Goal: Information Seeking & Learning: Learn about a topic

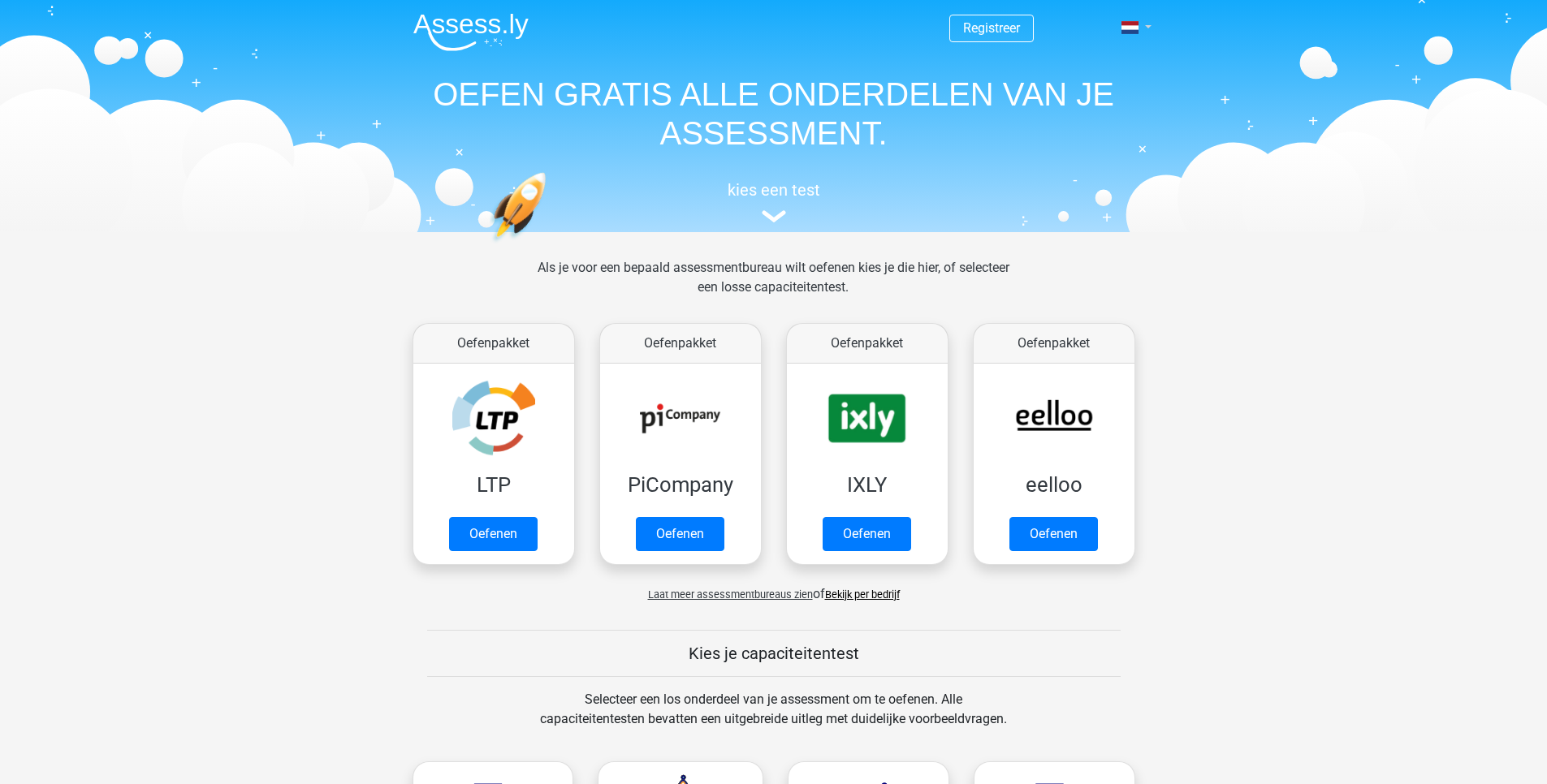
click at [1139, 28] on link at bounding box center [1131, 27] width 33 height 19
click at [1084, 92] on link "English" at bounding box center [1089, 90] width 112 height 26
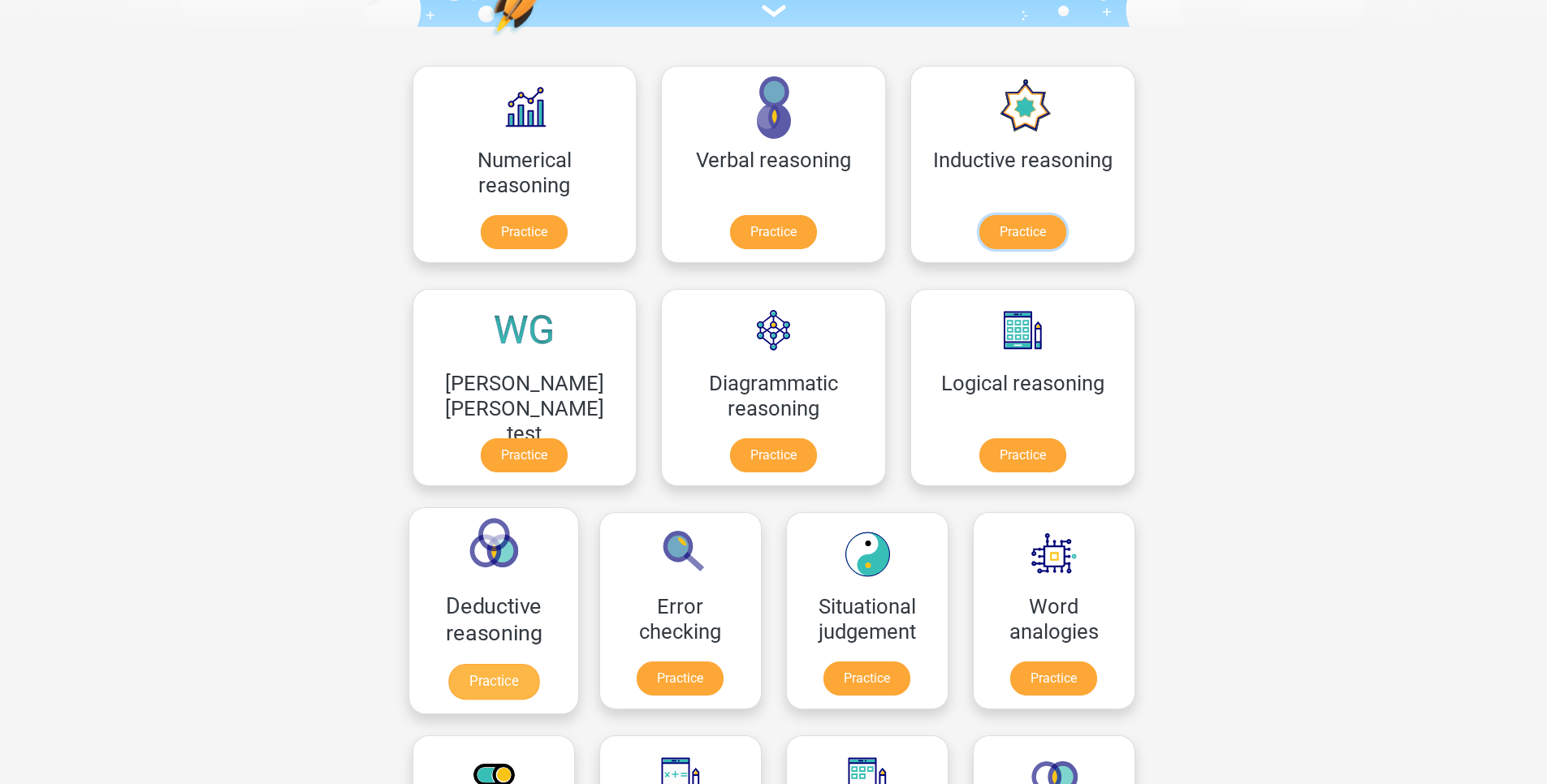
scroll to position [194, 0]
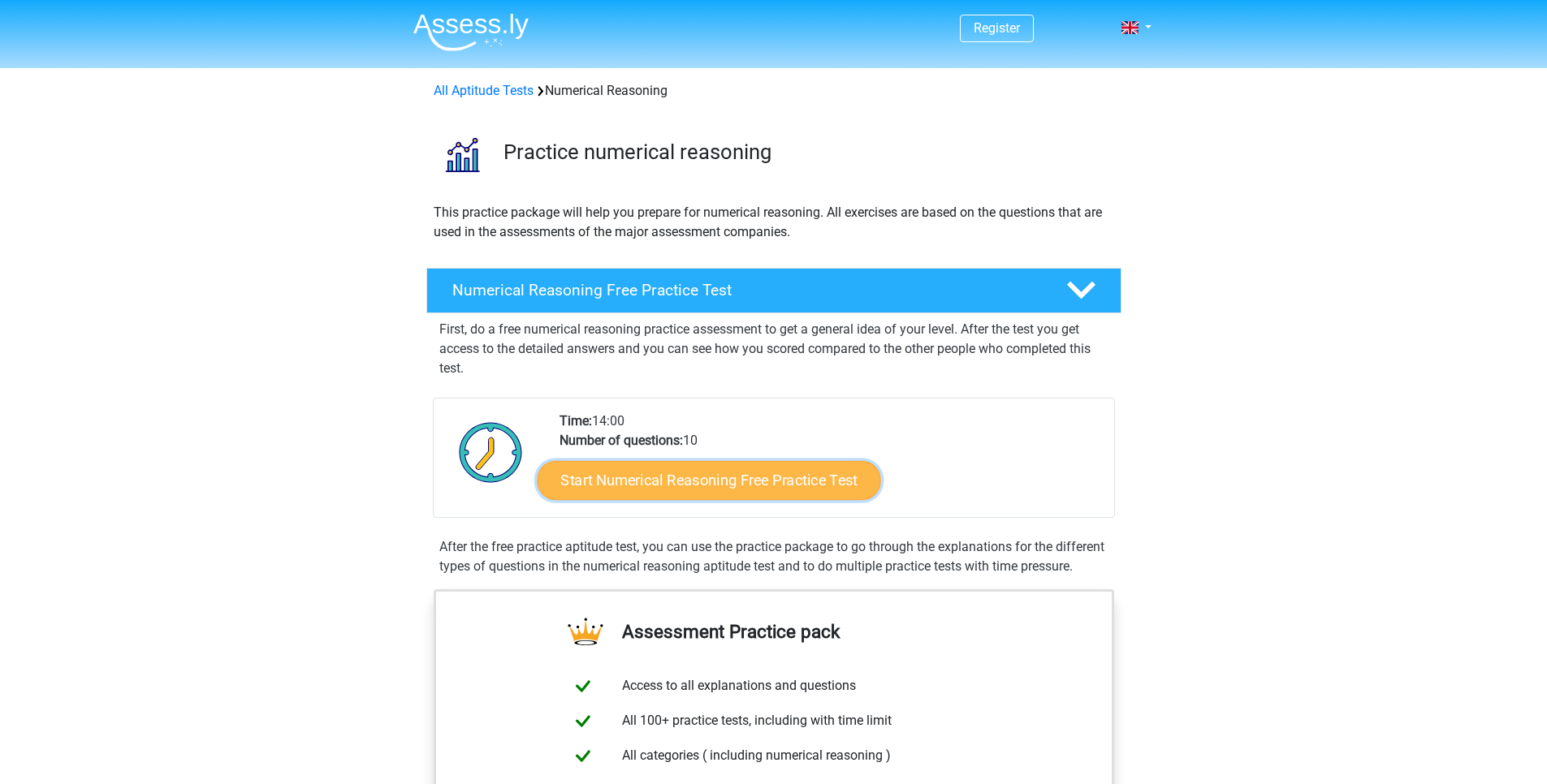
click at [596, 494] on link "Start Numerical Reasoning Free Practice Test" at bounding box center [708, 479] width 343 height 39
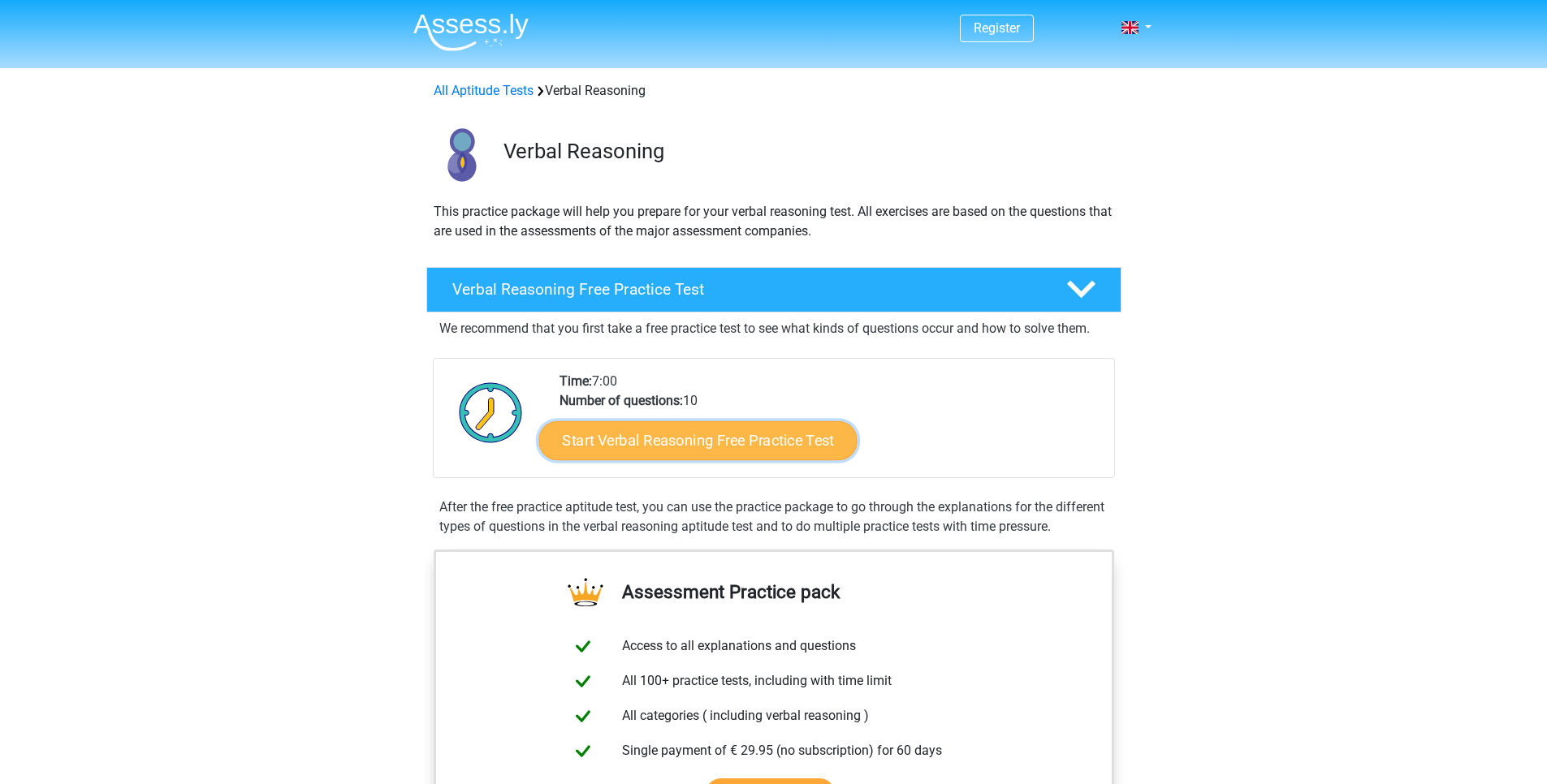
click at [718, 437] on link "Start Verbal Reasoning Free Practice Test" at bounding box center [697, 441] width 319 height 39
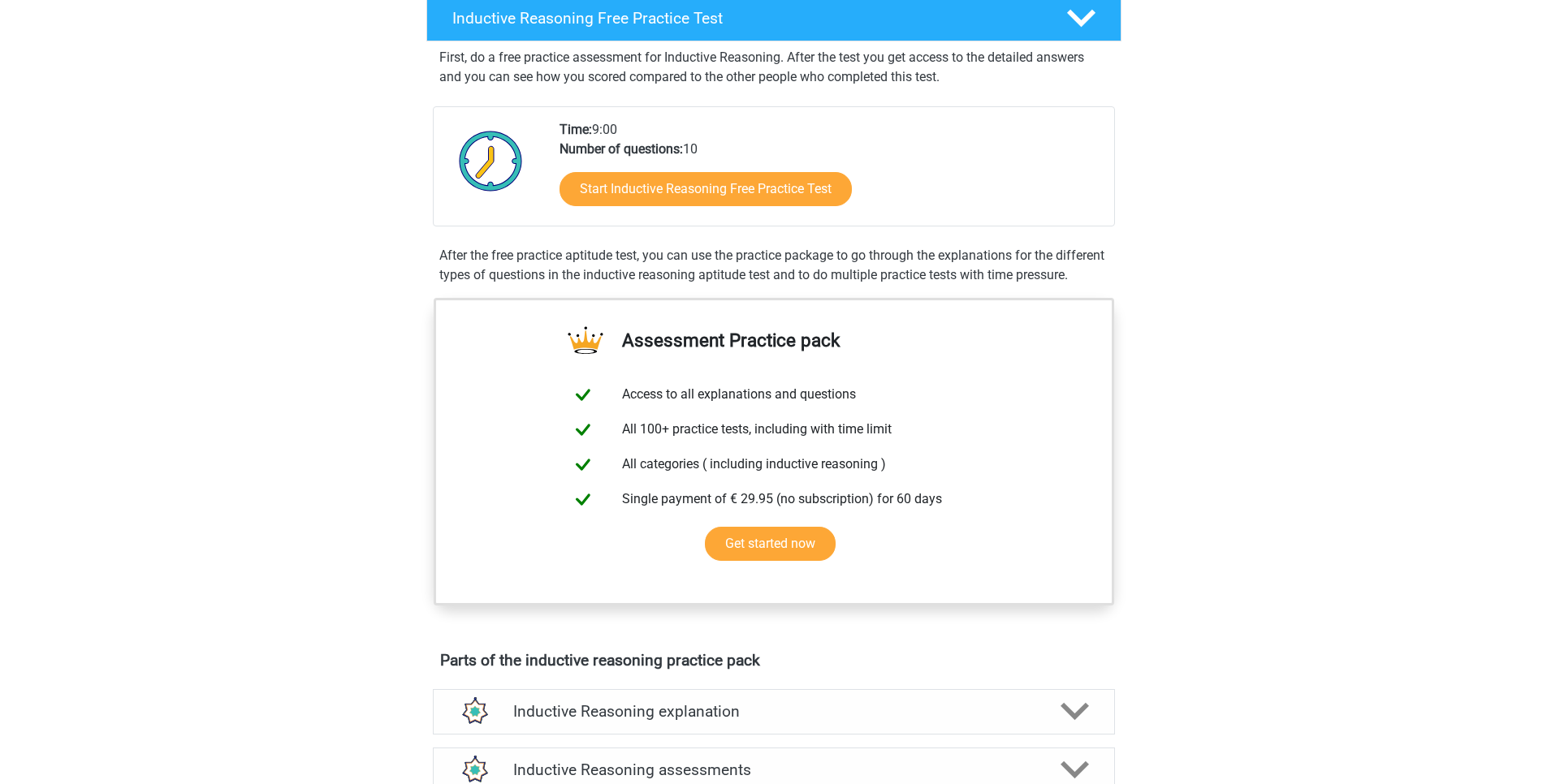
scroll to position [292, 0]
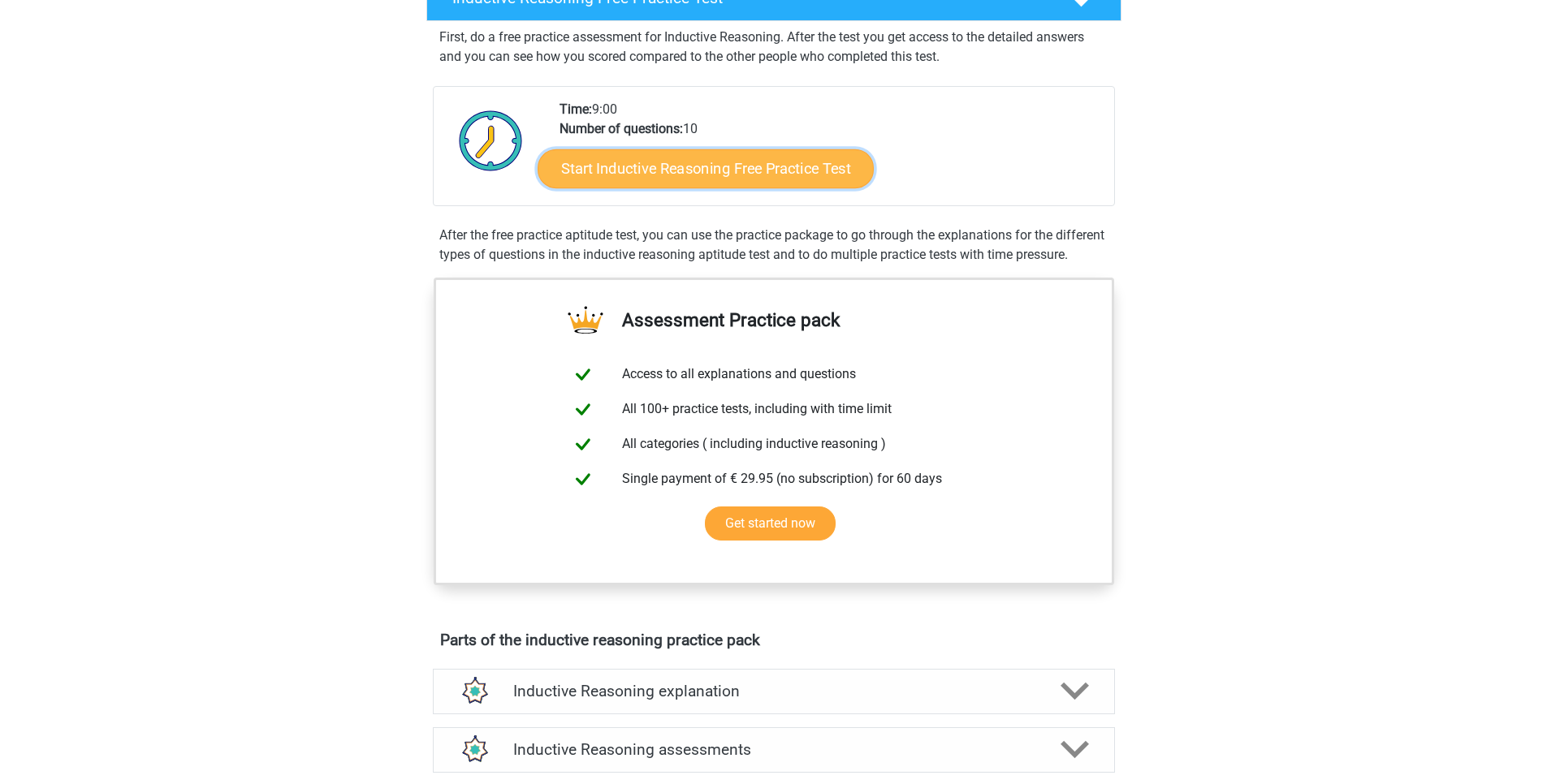
click at [688, 170] on link "Start Inductive Reasoning Free Practice Test" at bounding box center [706, 168] width 336 height 39
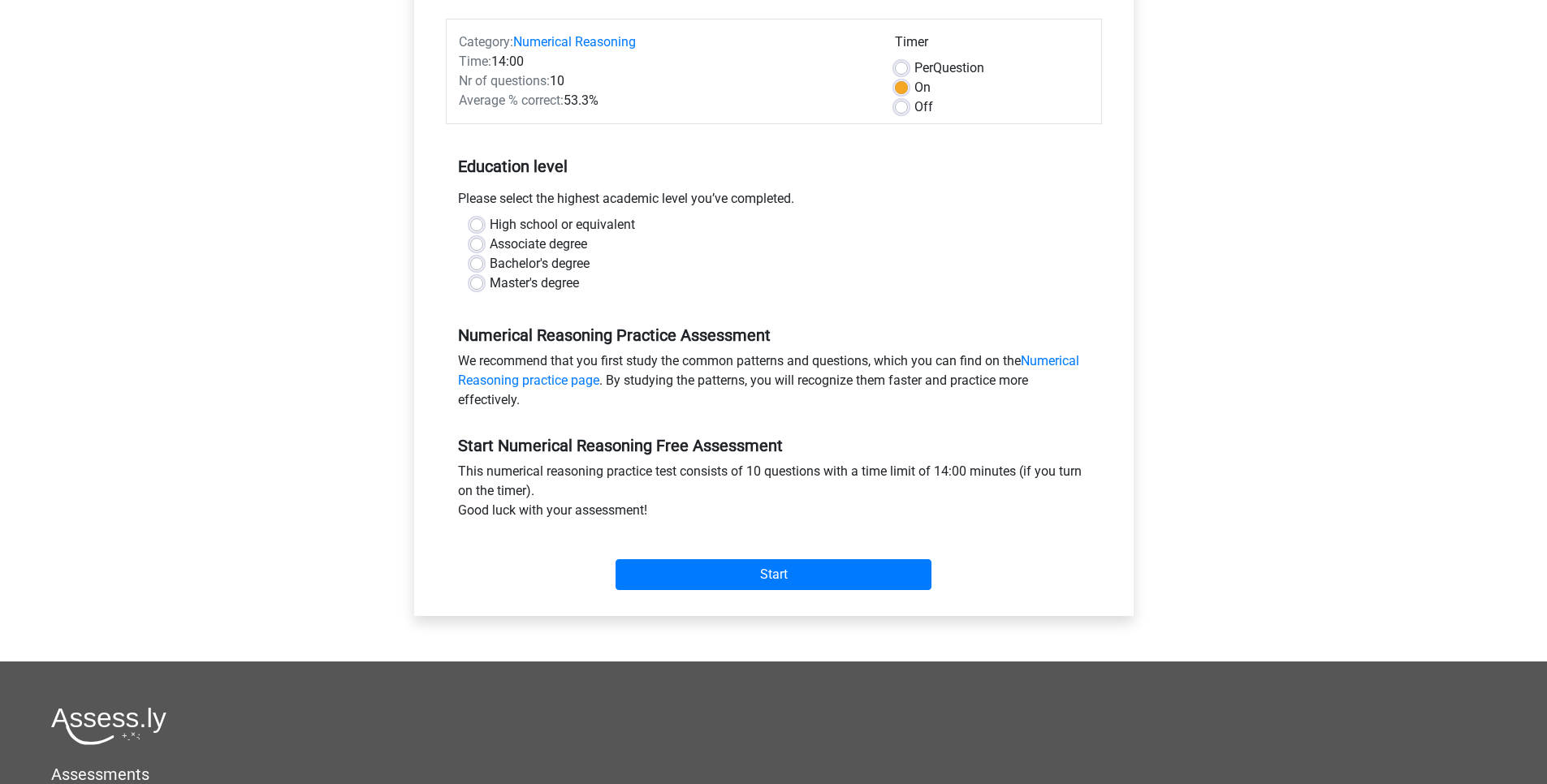
scroll to position [194, 0]
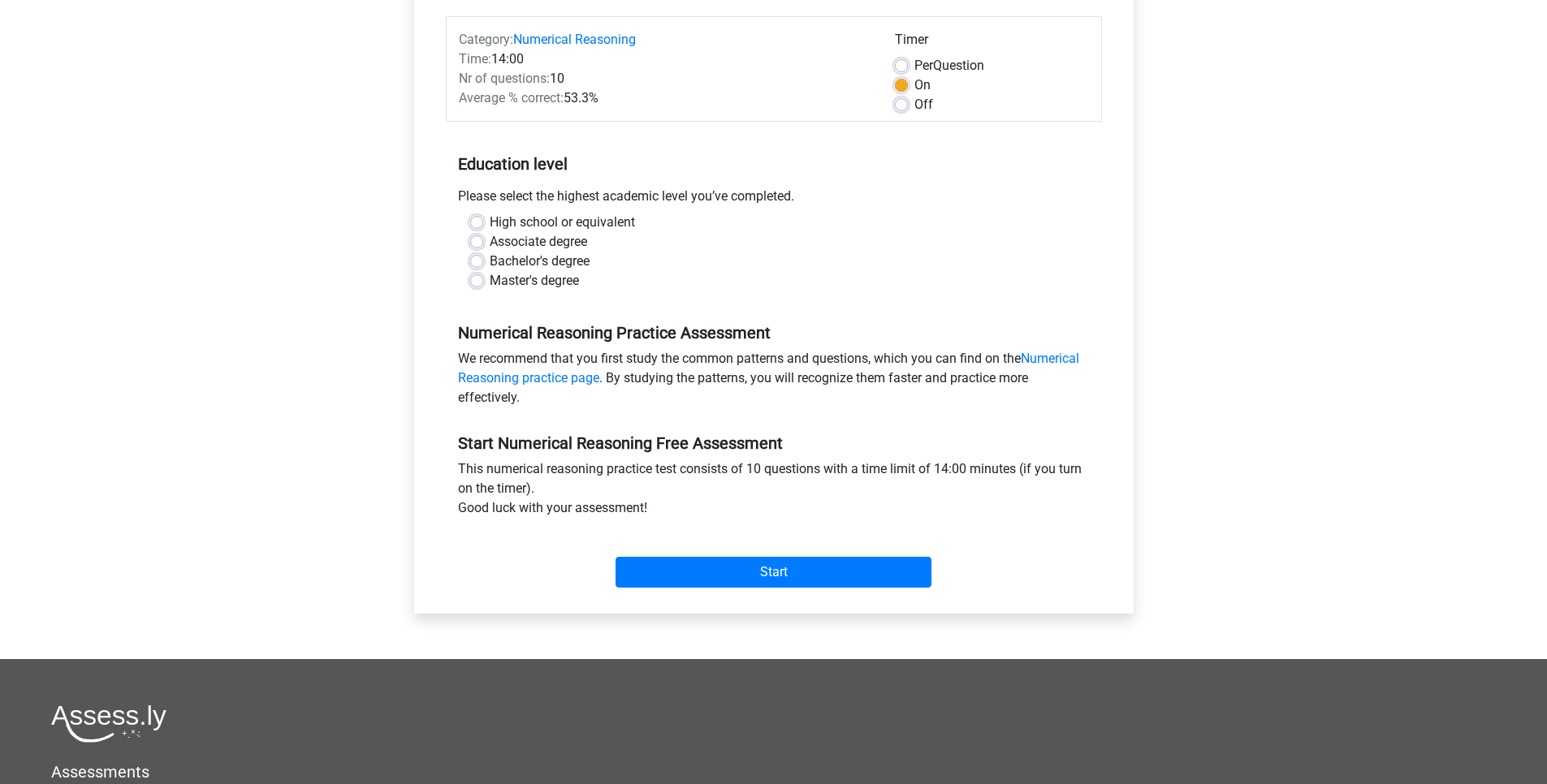
click at [807, 591] on div "Start" at bounding box center [773, 559] width 656 height 70
click at [799, 575] on input "Start" at bounding box center [773, 572] width 316 height 31
click at [491, 274] on label "Master's degree" at bounding box center [534, 280] width 89 height 19
click at [483, 274] on input "Master's degree" at bounding box center [476, 279] width 13 height 16
radio input "true"
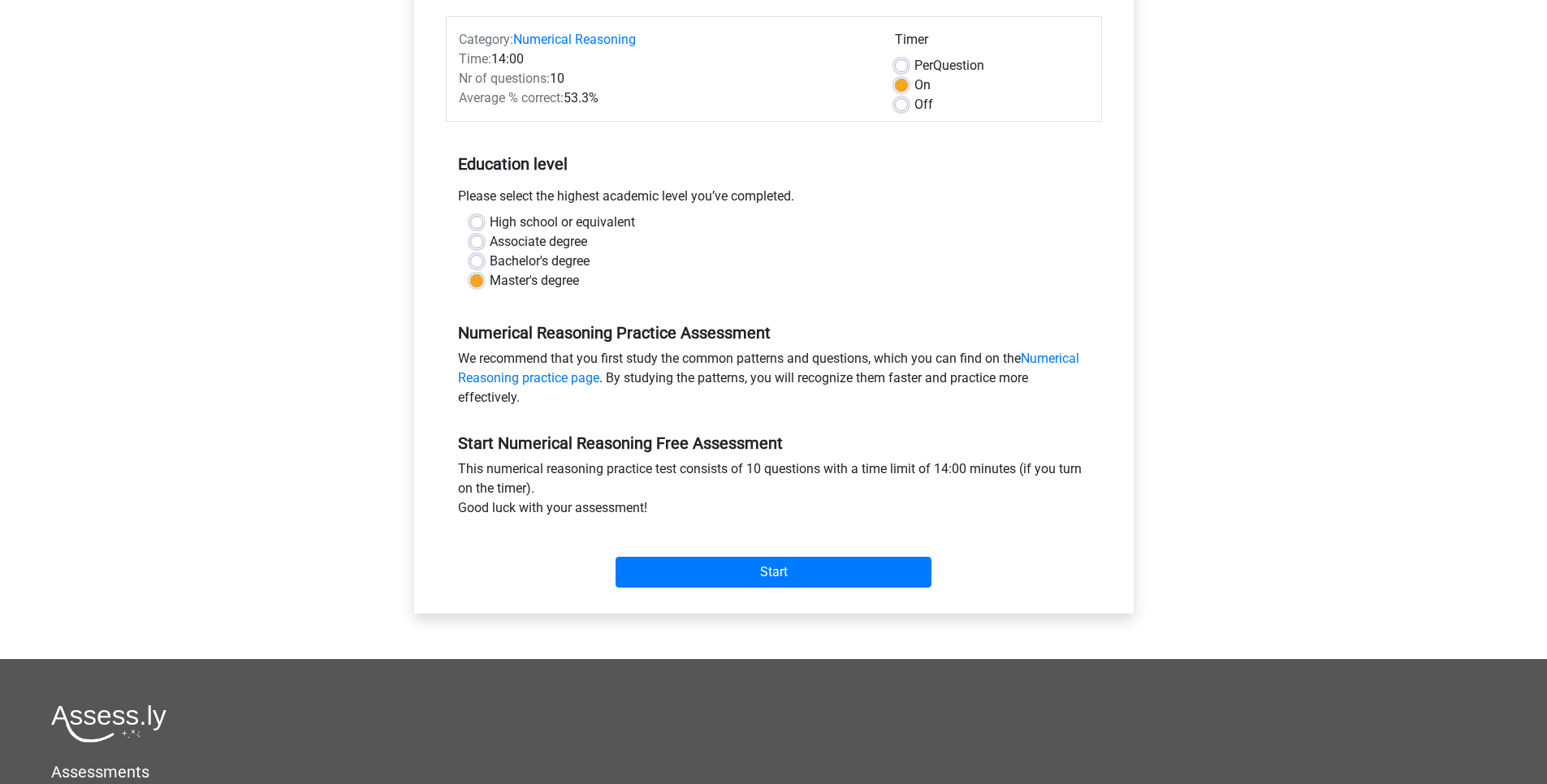
click at [489, 261] on label "Bachelor's degree" at bounding box center [538, 261] width 99 height 19
click at [479, 261] on input "Bachelor's degree" at bounding box center [476, 260] width 13 height 16
radio input "true"
click at [749, 576] on input "Start" at bounding box center [773, 572] width 316 height 31
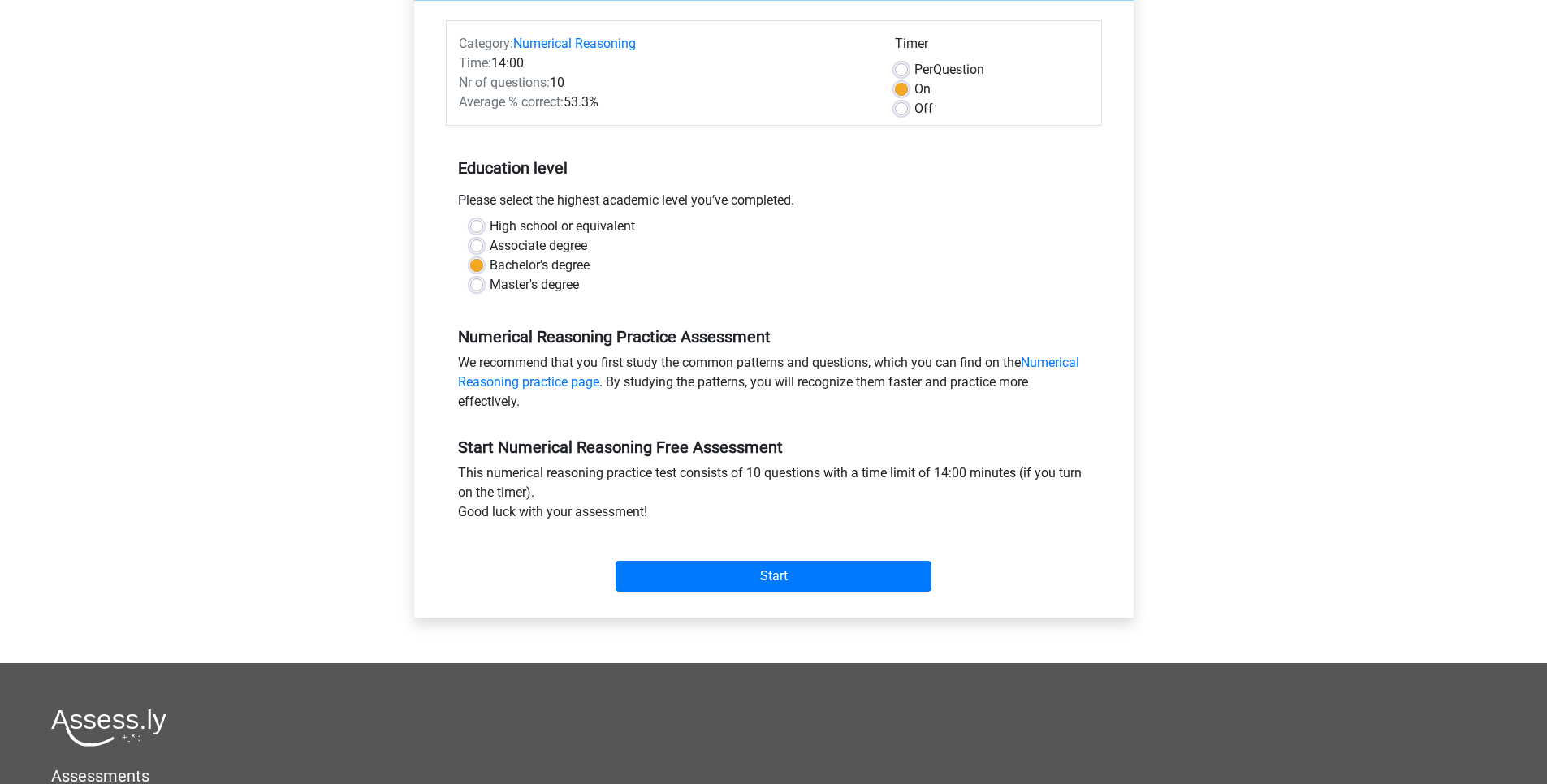
scroll to position [0, 0]
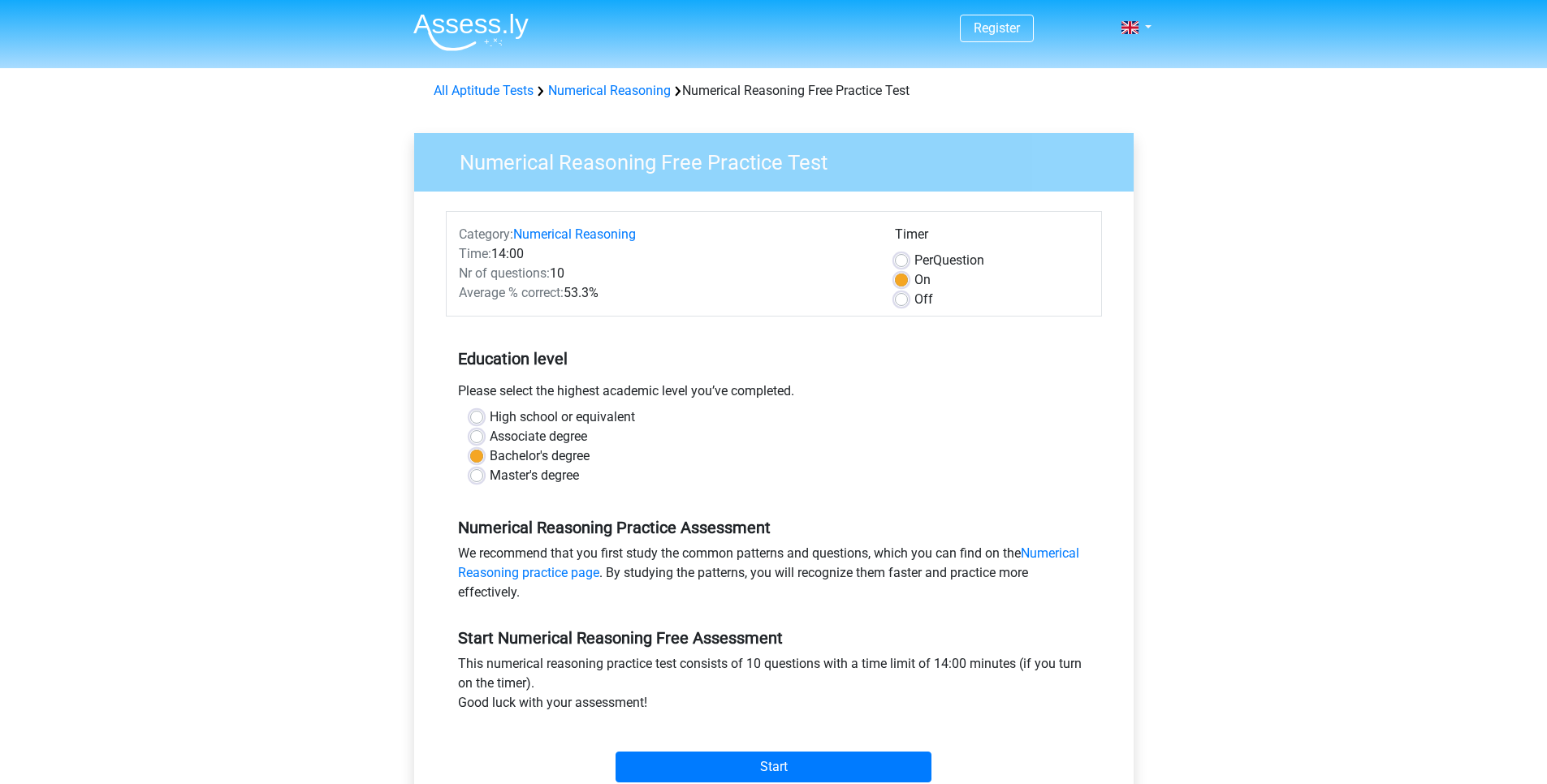
click at [496, 437] on label "Associate degree" at bounding box center [538, 436] width 98 height 19
click at [483, 437] on input "Associate degree" at bounding box center [476, 435] width 13 height 16
radio input "true"
click at [505, 415] on label "High school or equivalent" at bounding box center [561, 417] width 145 height 19
click at [483, 415] on input "High school or equivalent" at bounding box center [476, 416] width 13 height 16
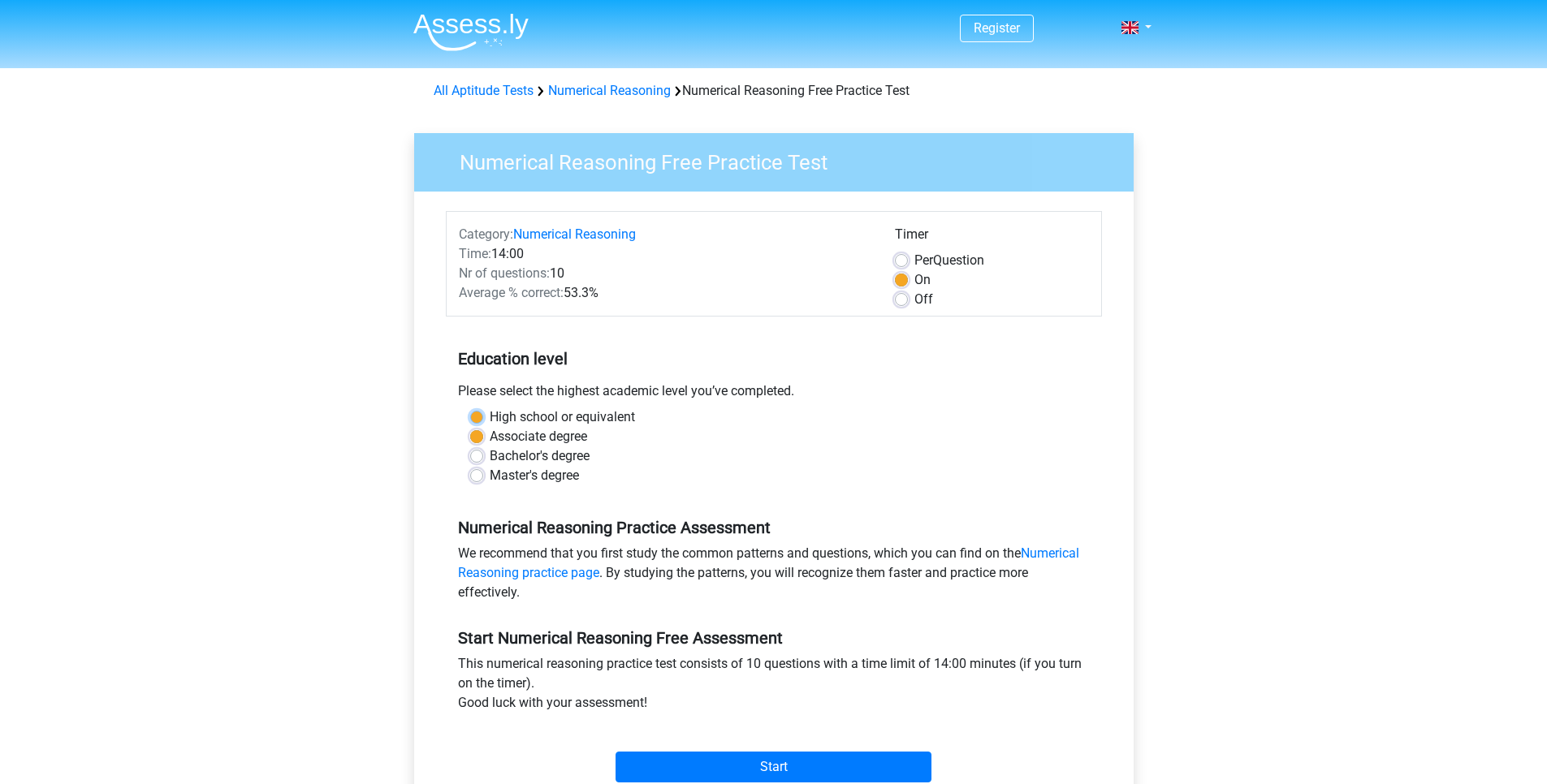
radio input "true"
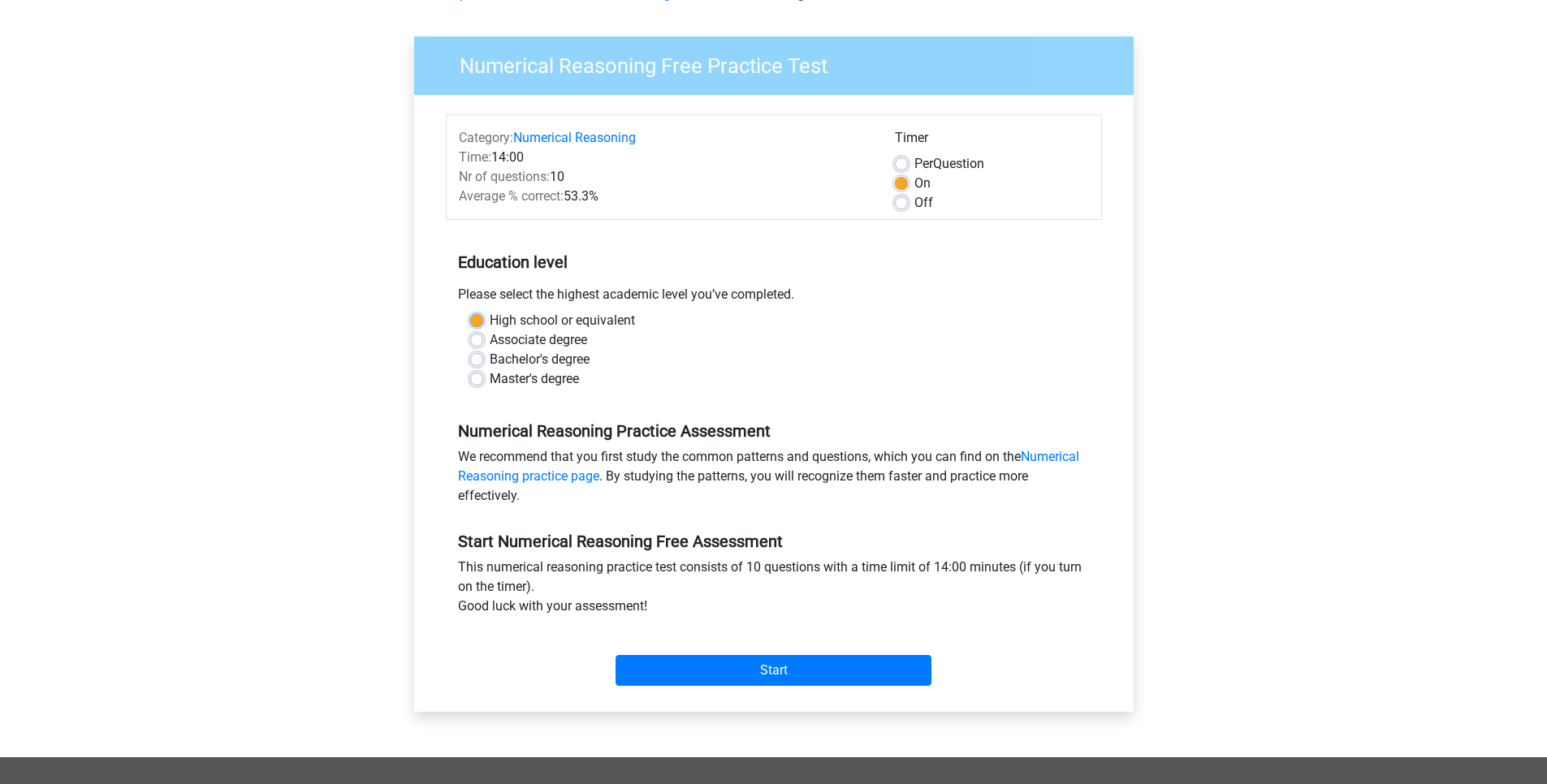
scroll to position [98, 0]
click at [733, 654] on input "Start" at bounding box center [773, 670] width 316 height 31
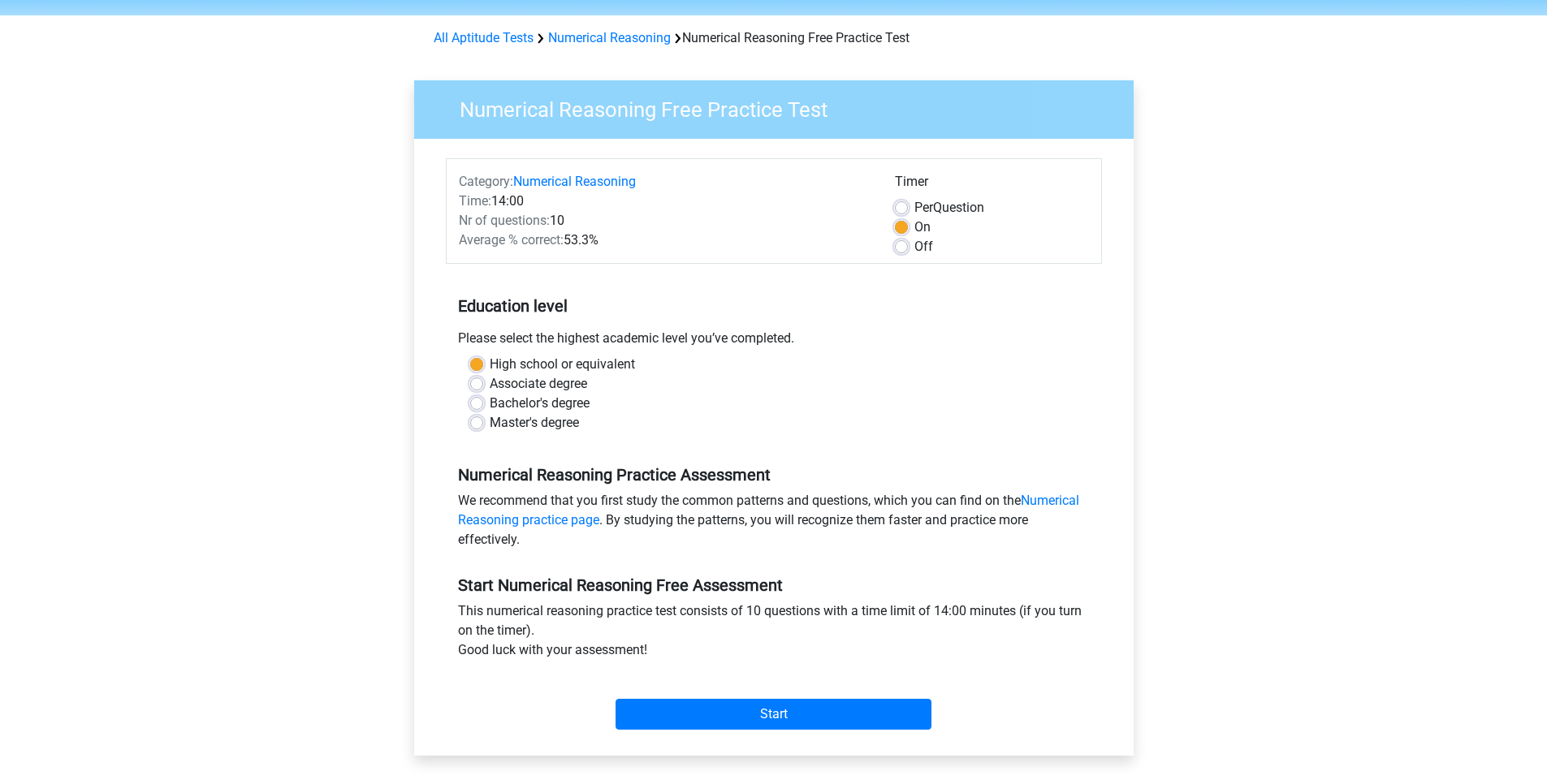
scroll to position [0, 0]
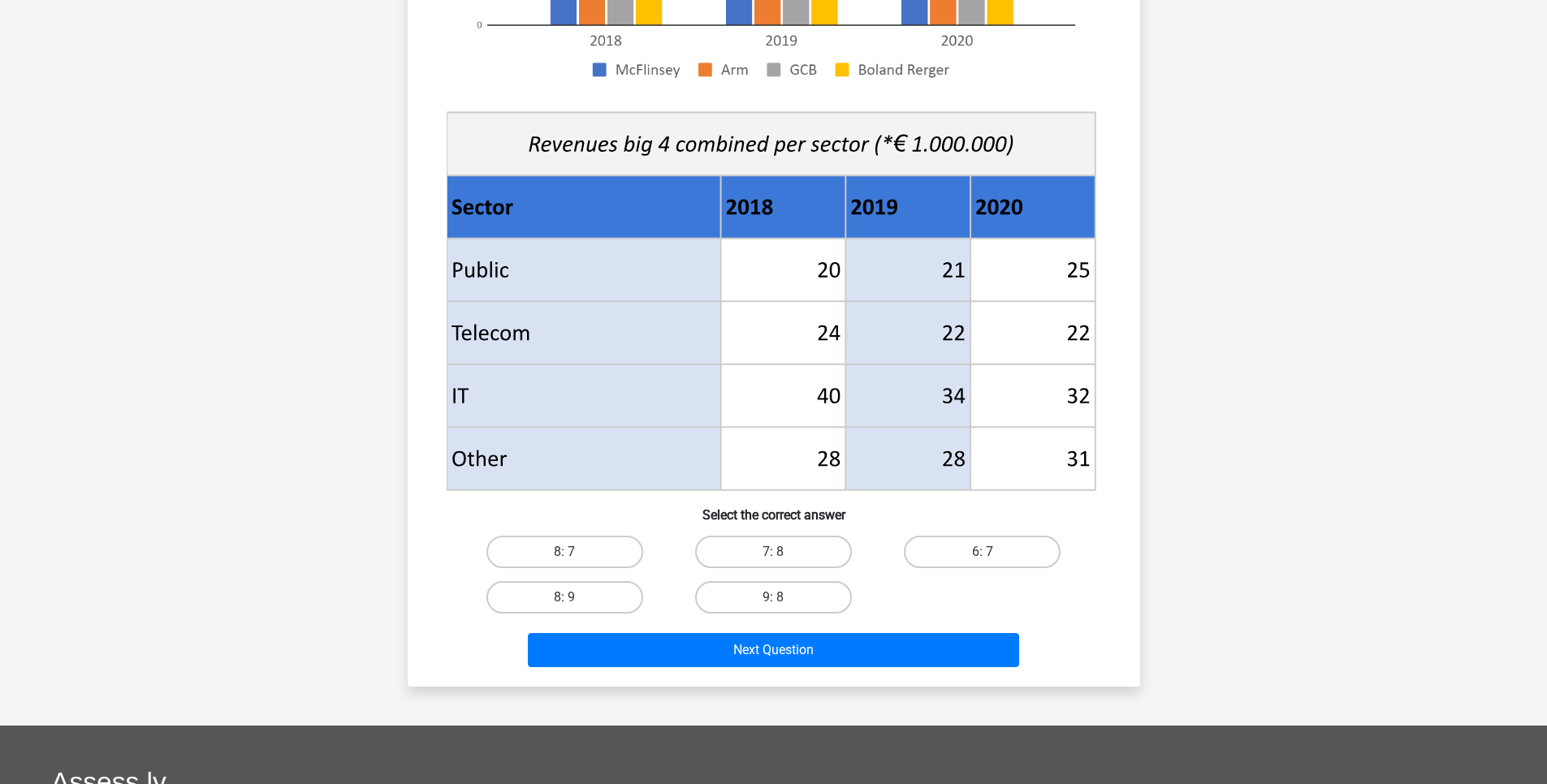
scroll to position [487, 0]
click at [622, 558] on label "8: 7" at bounding box center [565, 551] width 157 height 33
click at [575, 558] on input "8: 7" at bounding box center [570, 557] width 11 height 11
radio input "true"
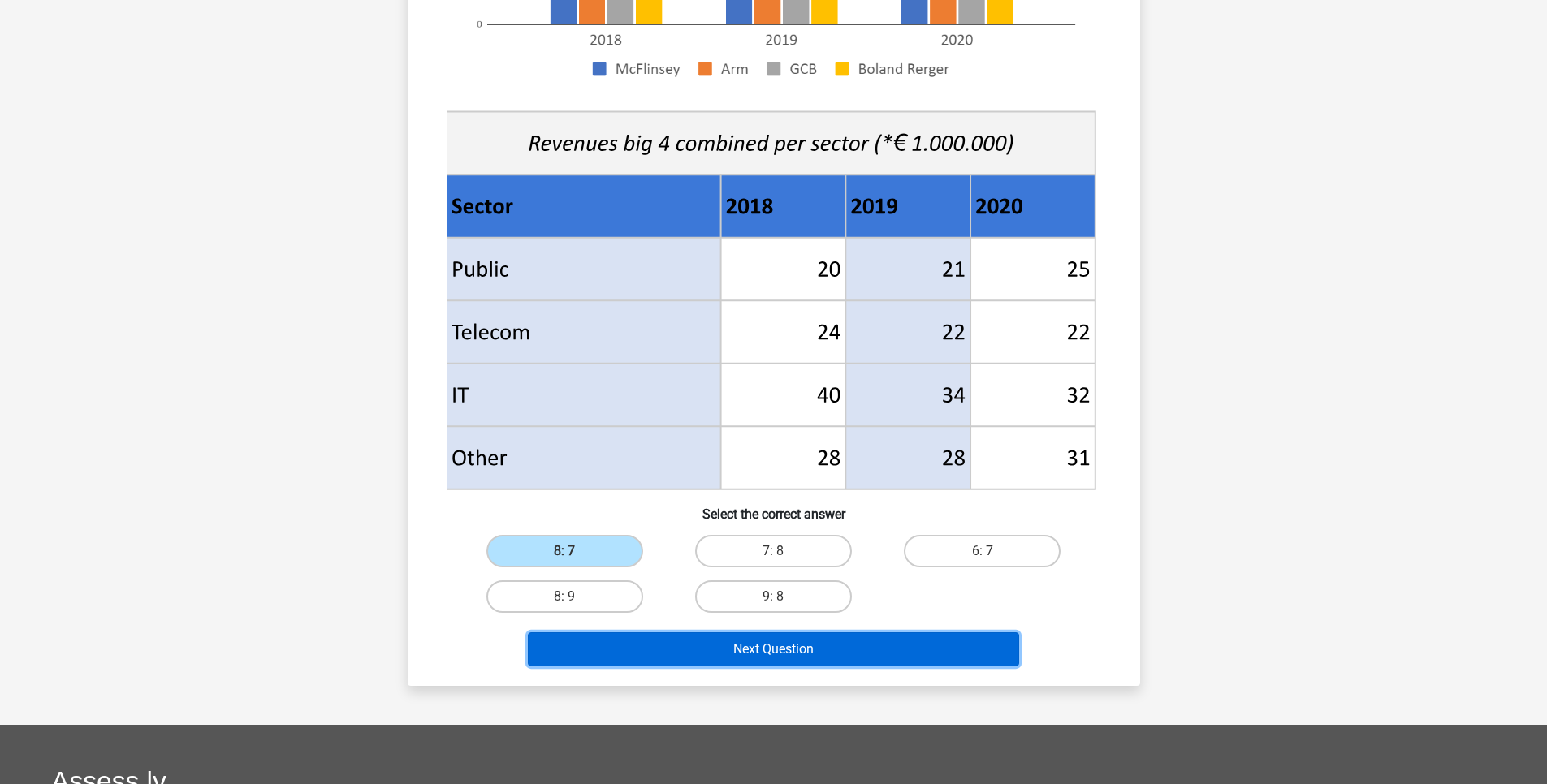
click at [695, 642] on button "Next Question" at bounding box center [773, 649] width 491 height 34
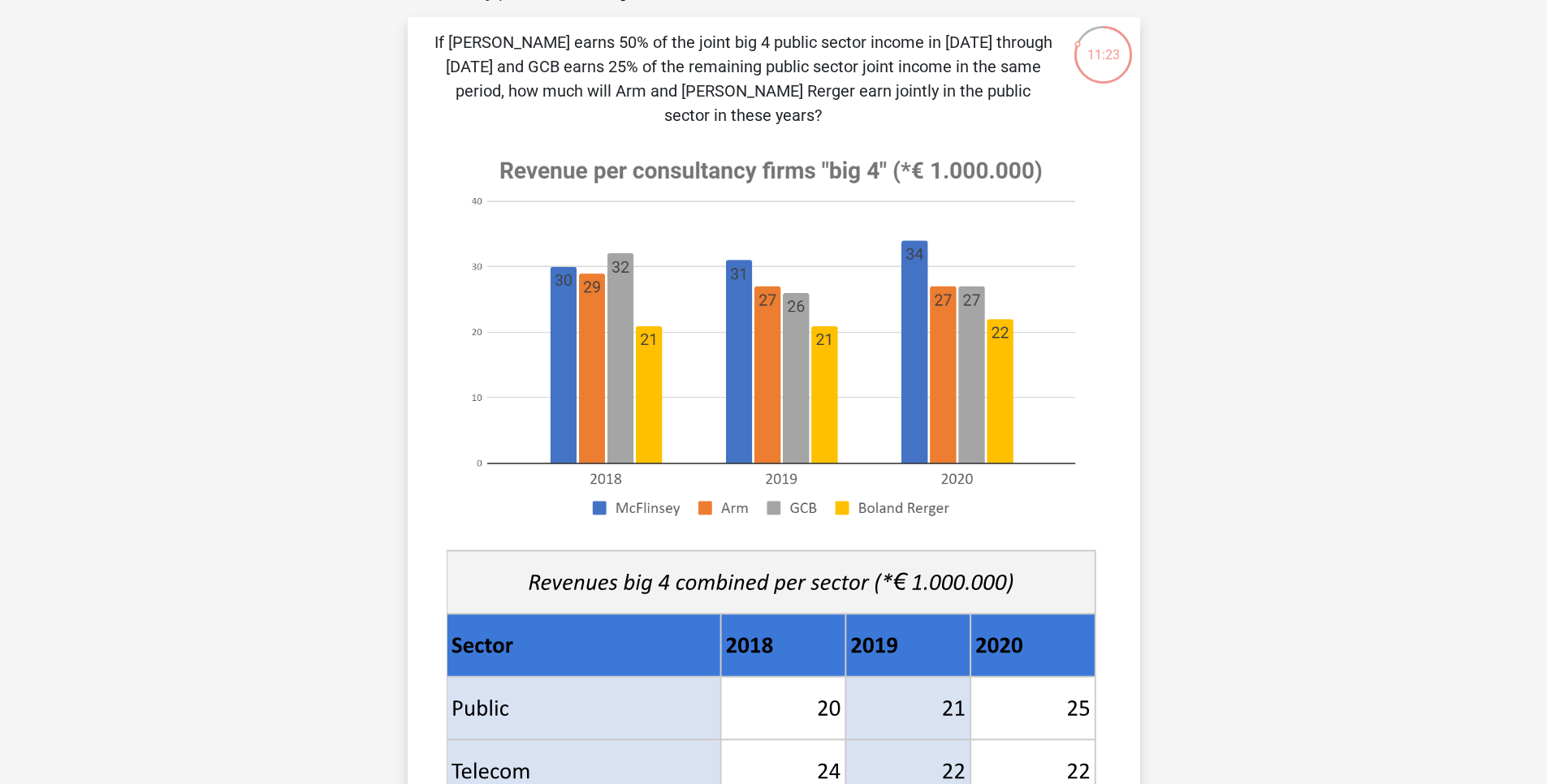
scroll to position [98, 0]
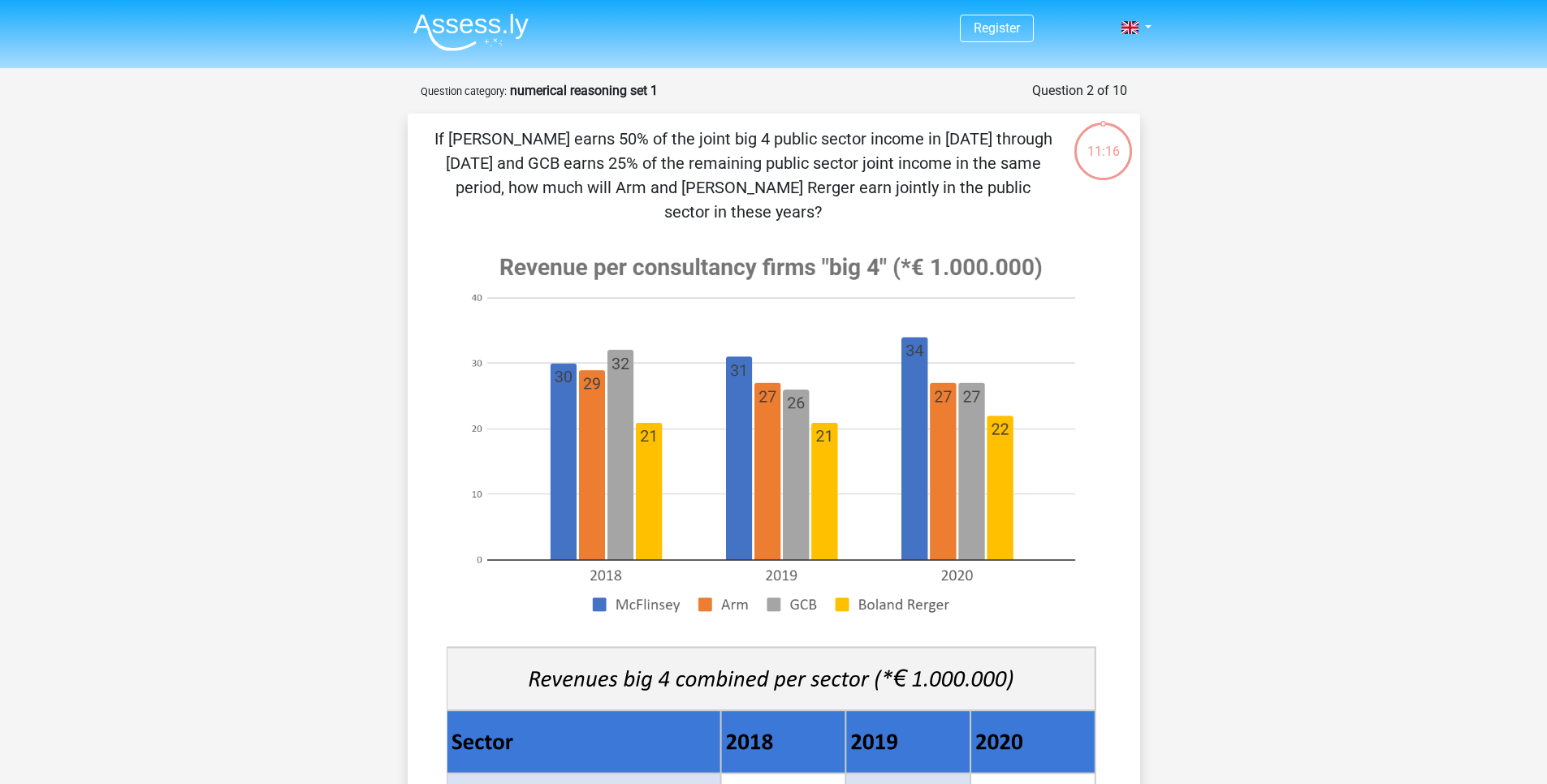
scroll to position [98, 0]
